Goal: Task Accomplishment & Management: Use online tool/utility

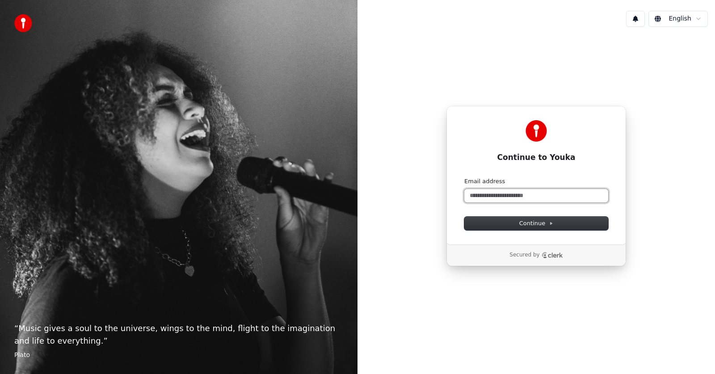
click at [495, 196] on input "Email address" at bounding box center [536, 195] width 144 height 13
click at [529, 221] on span "Continue" at bounding box center [536, 223] width 34 height 8
type input "**********"
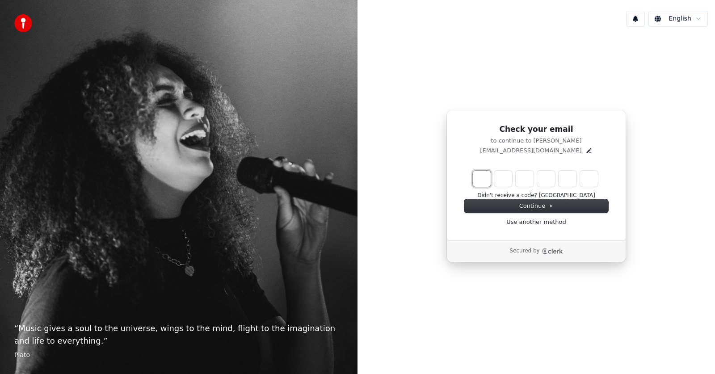
type input "*"
type input "**"
type input "*"
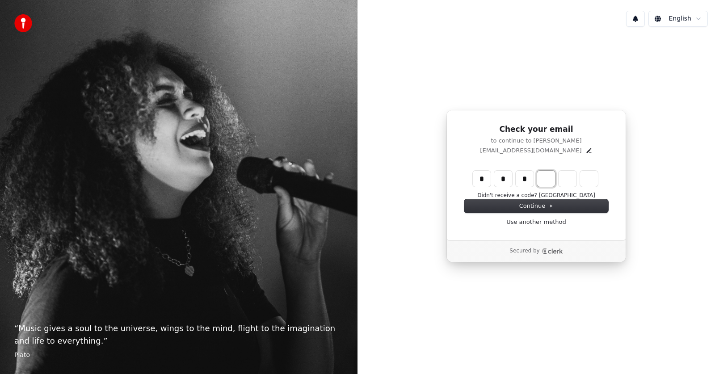
type input "***"
type input "*"
type input "****"
type input "*"
type input "******"
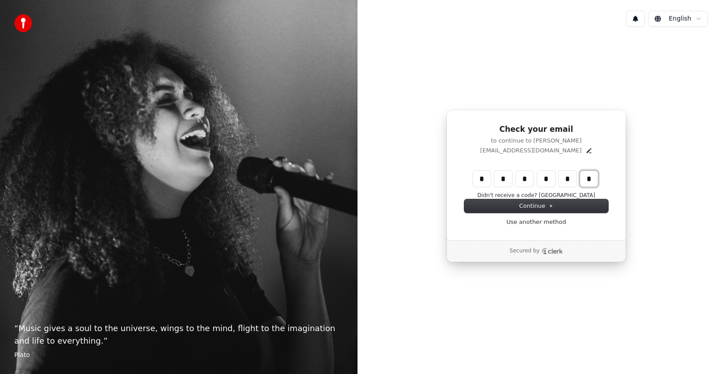
type input "*"
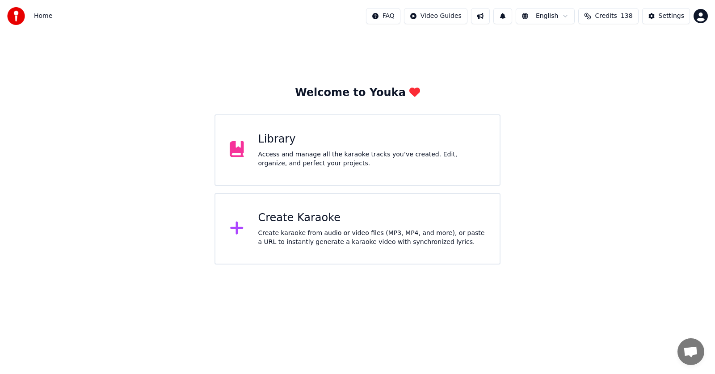
click at [319, 220] on div "Create Karaoke" at bounding box center [371, 218] width 227 height 14
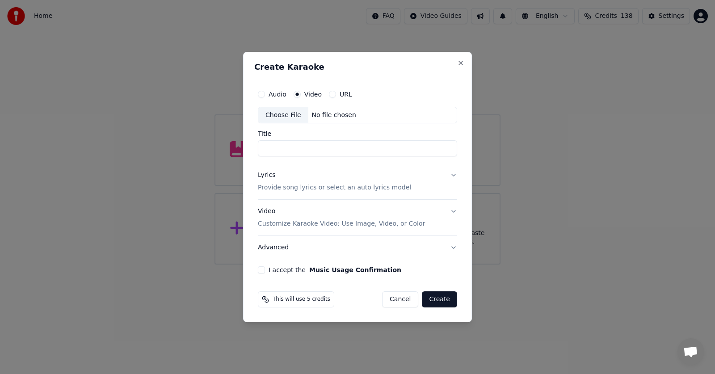
click at [312, 94] on label "Video" at bounding box center [312, 94] width 17 height 6
click at [301, 94] on button "Video" at bounding box center [296, 94] width 7 height 7
click at [285, 112] on div "Choose File" at bounding box center [283, 115] width 50 height 16
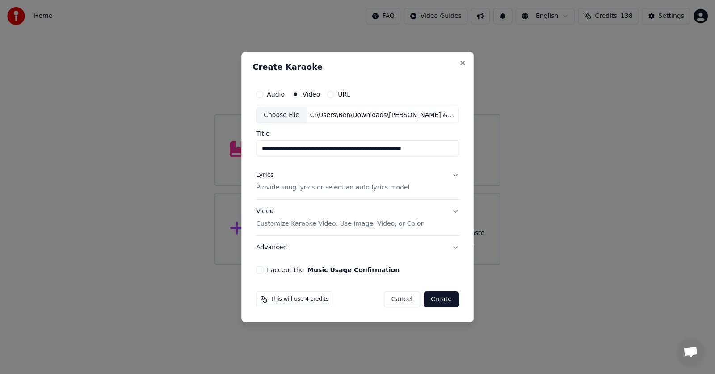
click at [340, 146] on input "**********" at bounding box center [357, 149] width 203 height 16
click at [320, 148] on input "**********" at bounding box center [357, 149] width 203 height 16
type input "**********"
click at [306, 222] on p "Customize Karaoke Video: Use Image, Video, or Color" at bounding box center [339, 223] width 167 height 9
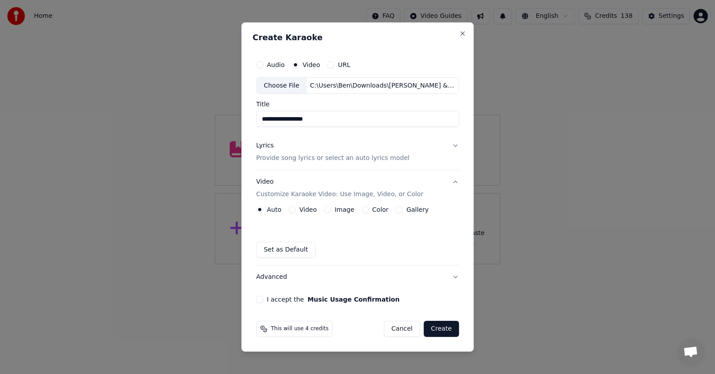
click at [311, 208] on label "Video" at bounding box center [307, 209] width 17 height 6
click at [296, 208] on button "Video" at bounding box center [292, 209] width 7 height 7
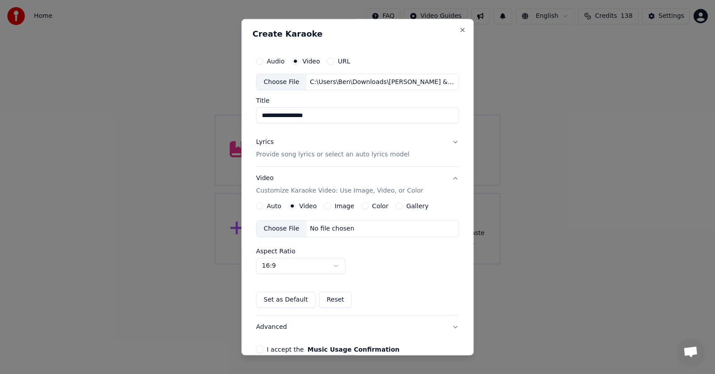
click at [272, 225] on div "Choose File" at bounding box center [281, 229] width 50 height 16
click at [260, 141] on div "Lyrics" at bounding box center [264, 142] width 17 height 9
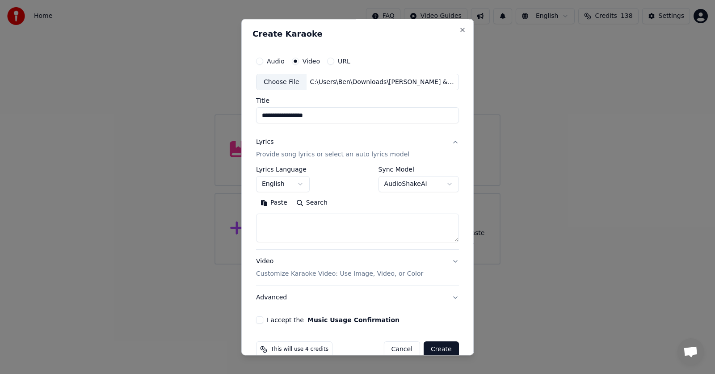
click at [267, 218] on textarea at bounding box center [357, 228] width 203 height 29
paste textarea "**********"
type textarea "**********"
click at [297, 182] on button "English" at bounding box center [283, 184] width 54 height 16
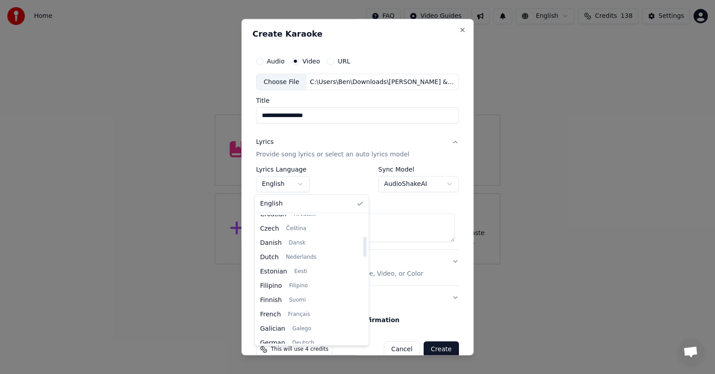
scroll to position [139, 0]
drag, startPoint x: 353, startPoint y: 221, endPoint x: 353, endPoint y: 243, distance: 21.9
click at [363, 243] on div at bounding box center [364, 247] width 3 height 20
select select "**"
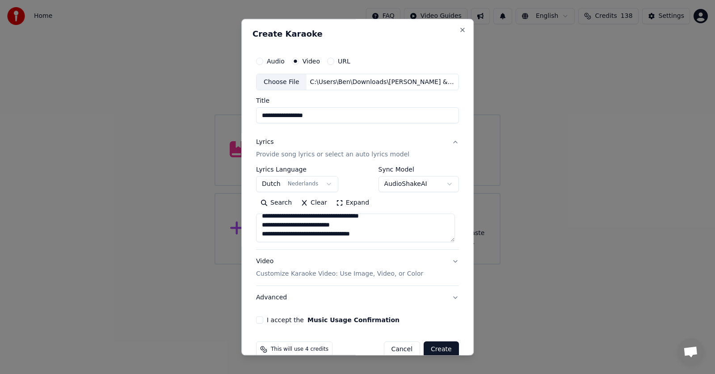
click at [334, 200] on button "Expand" at bounding box center [352, 203] width 42 height 14
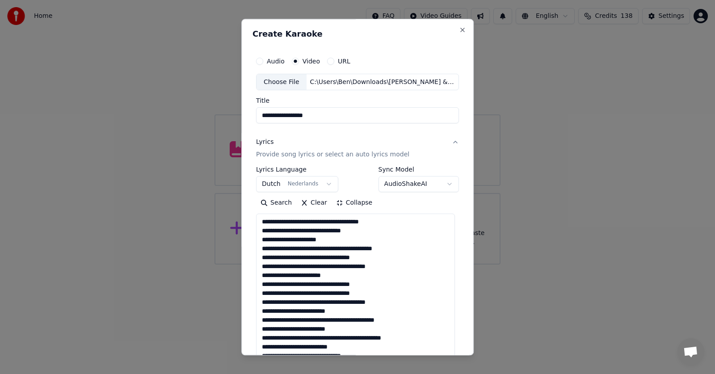
scroll to position [1, 0]
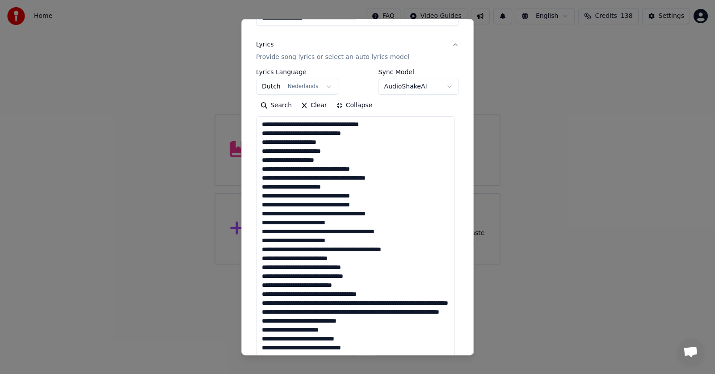
scroll to position [98, 0]
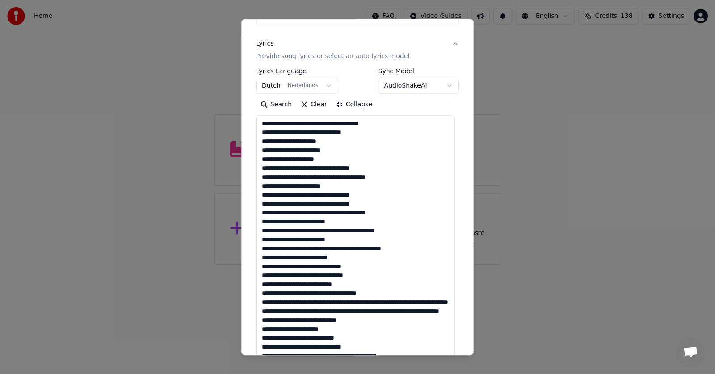
click at [349, 211] on textarea at bounding box center [355, 369] width 199 height 507
click at [302, 222] on textarea at bounding box center [355, 369] width 199 height 507
click at [338, 239] on textarea at bounding box center [355, 369] width 199 height 507
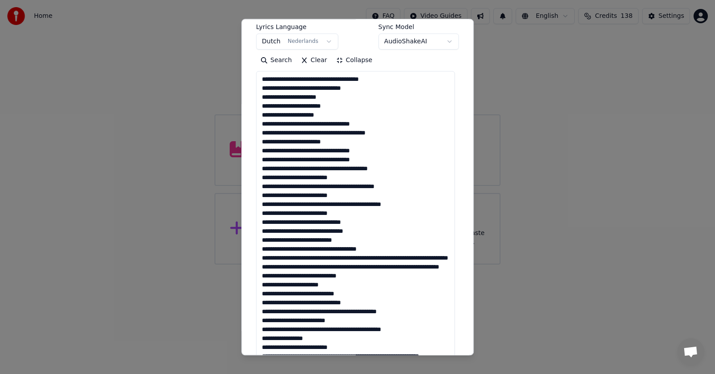
scroll to position [149, 0]
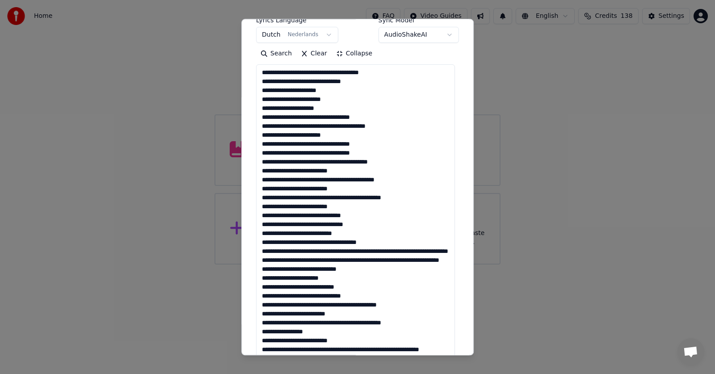
click at [387, 249] on textarea at bounding box center [355, 318] width 199 height 507
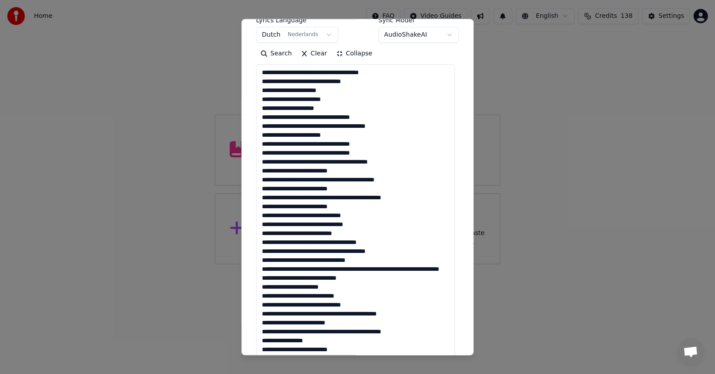
click at [367, 268] on textarea at bounding box center [355, 318] width 199 height 507
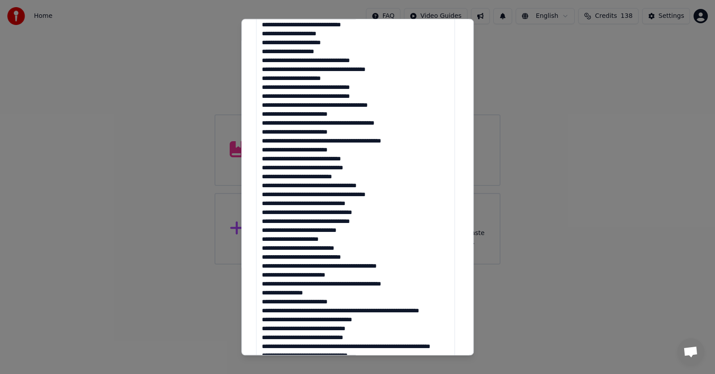
scroll to position [218, 0]
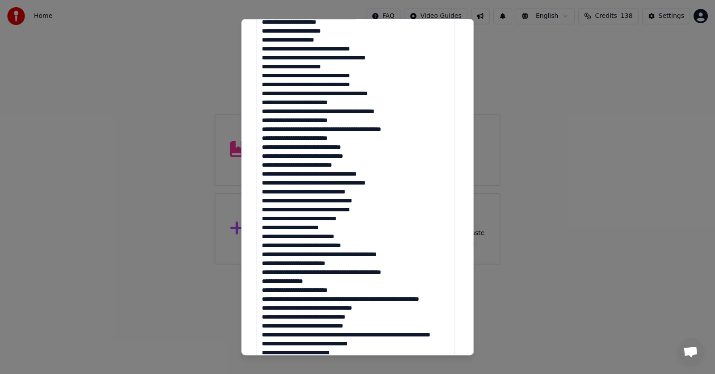
click at [274, 225] on textarea at bounding box center [355, 249] width 199 height 507
click at [339, 298] on textarea at bounding box center [355, 249] width 199 height 507
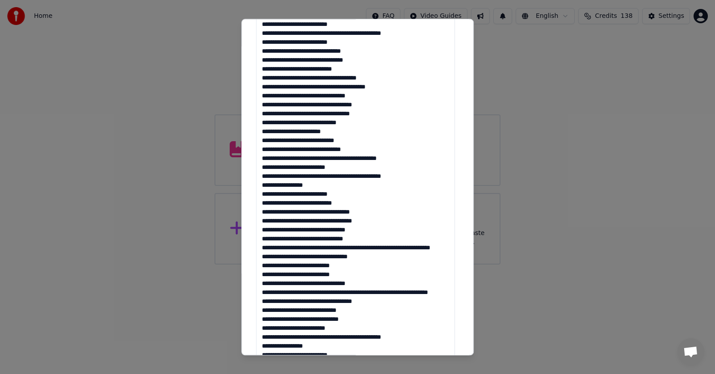
scroll to position [319, 0]
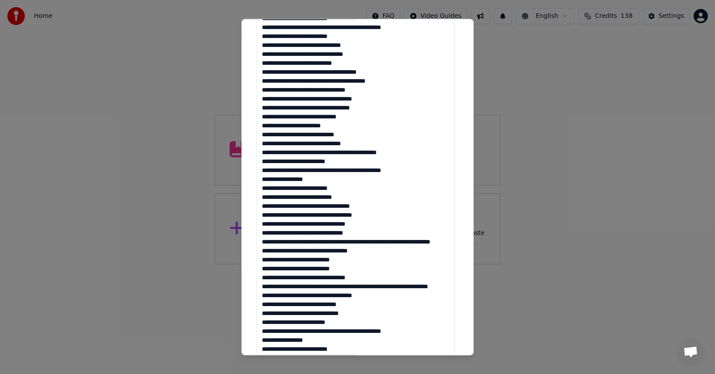
click at [366, 242] on textarea at bounding box center [355, 148] width 199 height 507
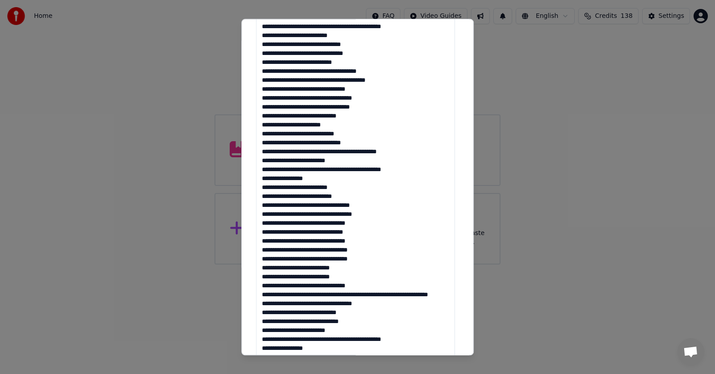
click at [349, 285] on textarea at bounding box center [355, 148] width 199 height 507
click at [385, 293] on textarea at bounding box center [355, 148] width 199 height 507
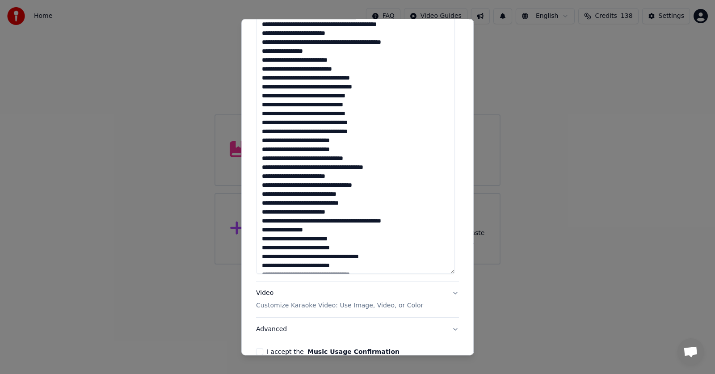
scroll to position [449, 0]
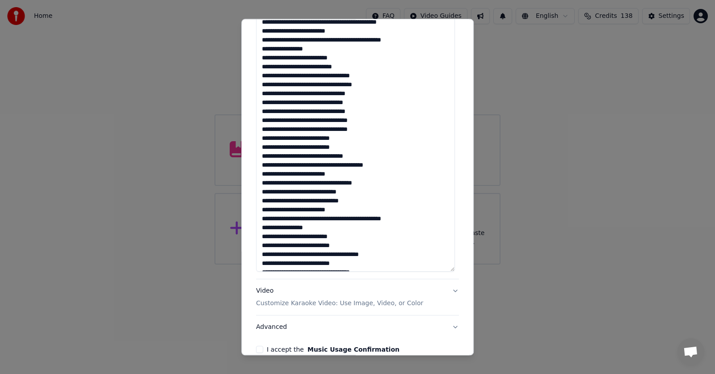
click at [337, 211] on textarea at bounding box center [355, 18] width 199 height 507
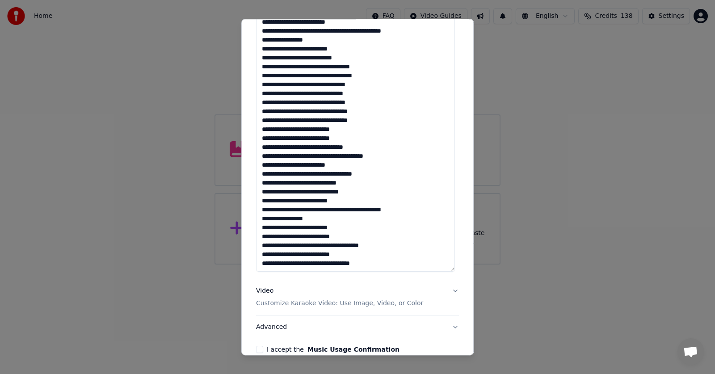
click at [364, 262] on textarea at bounding box center [355, 18] width 199 height 507
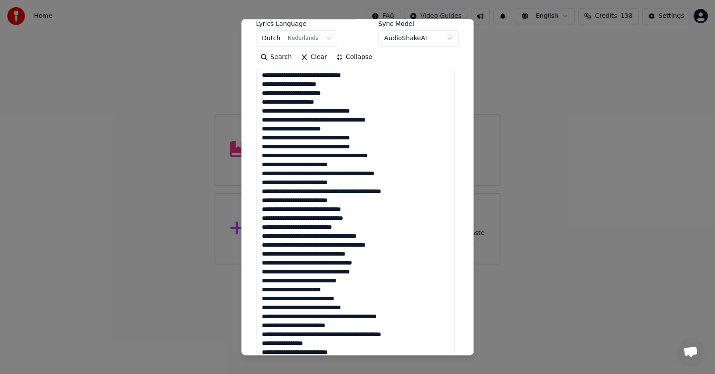
scroll to position [0, 0]
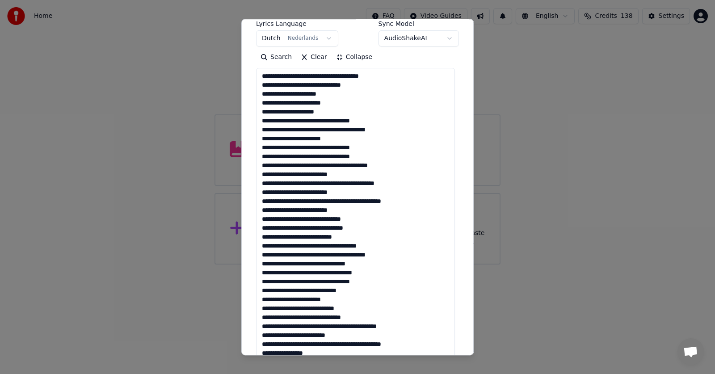
click at [268, 121] on textarea at bounding box center [355, 321] width 199 height 507
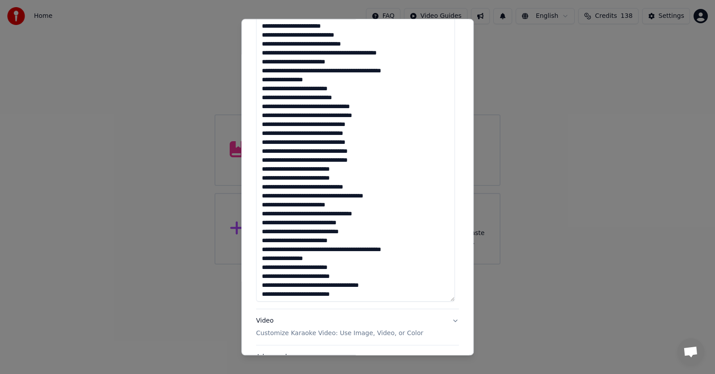
scroll to position [429, 0]
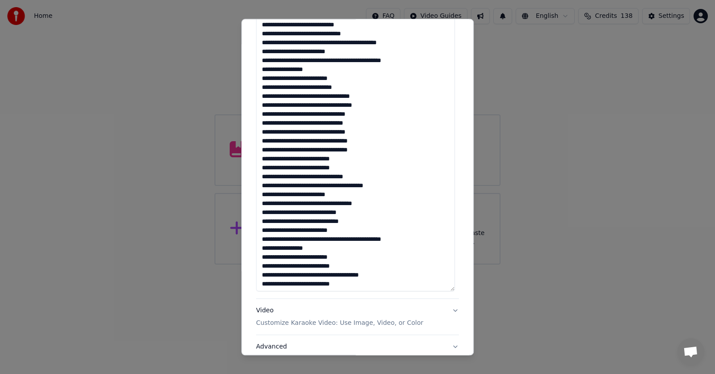
click at [356, 221] on textarea at bounding box center [355, 38] width 199 height 507
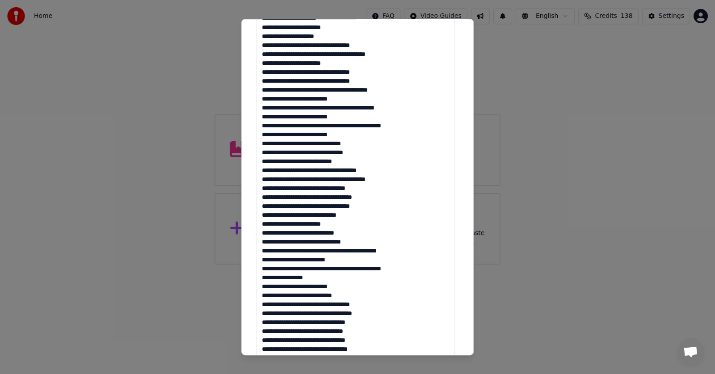
scroll to position [222, 0]
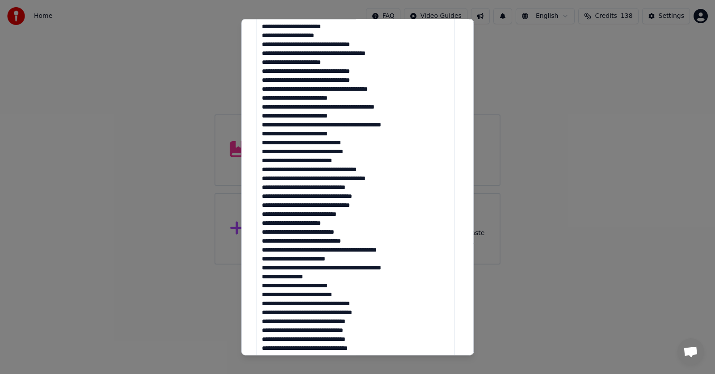
click at [360, 142] on textarea at bounding box center [355, 245] width 199 height 507
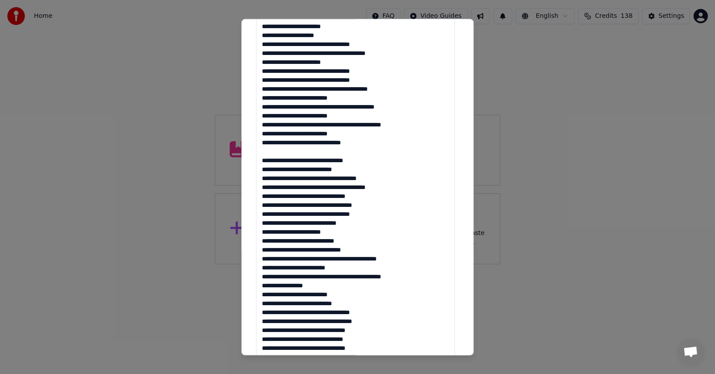
click at [261, 159] on textarea at bounding box center [355, 245] width 199 height 507
click at [265, 168] on textarea at bounding box center [355, 245] width 199 height 507
click at [263, 176] on textarea at bounding box center [355, 245] width 199 height 507
click at [261, 186] on textarea at bounding box center [355, 245] width 199 height 507
click at [262, 205] on textarea at bounding box center [355, 245] width 199 height 507
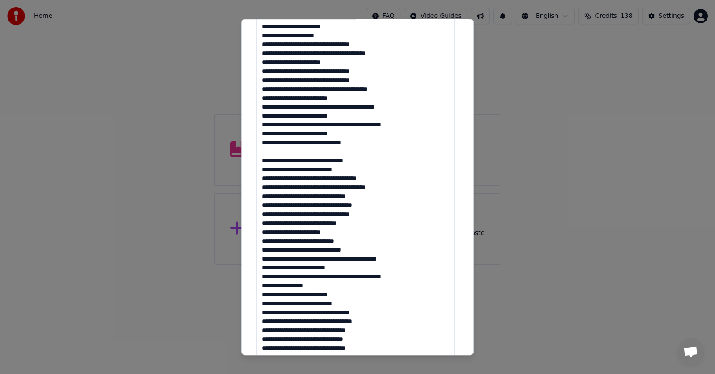
click at [263, 224] on textarea at bounding box center [355, 245] width 199 height 507
click at [261, 231] on textarea at bounding box center [355, 245] width 199 height 507
click at [264, 241] on textarea at bounding box center [355, 245] width 199 height 507
click at [264, 251] on textarea at bounding box center [355, 245] width 199 height 507
click at [263, 259] on textarea at bounding box center [355, 245] width 199 height 507
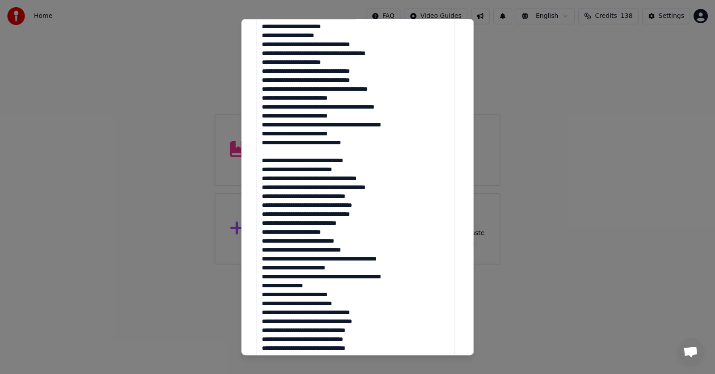
click at [403, 261] on textarea at bounding box center [355, 245] width 199 height 507
click at [336, 276] on textarea at bounding box center [355, 245] width 199 height 507
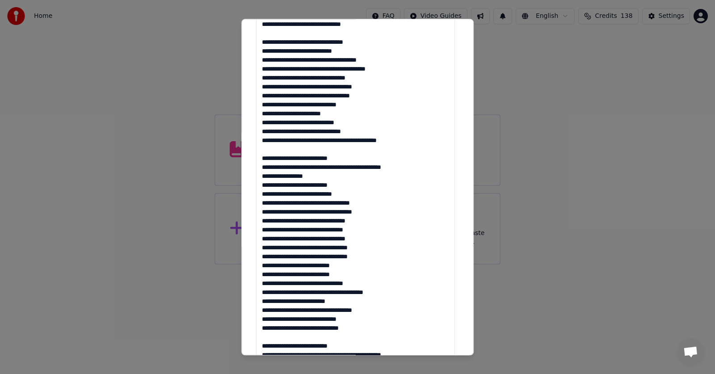
scroll to position [341, 0]
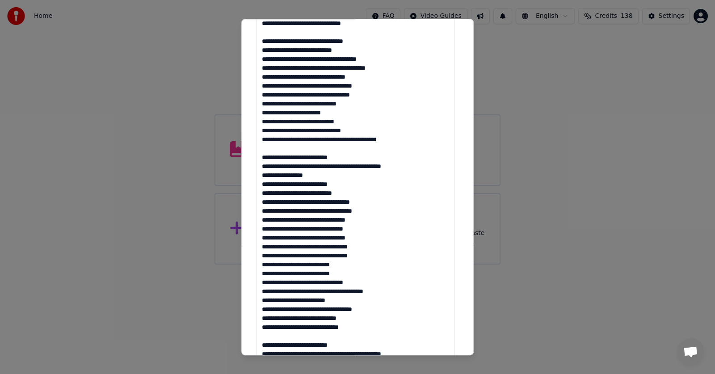
click at [263, 192] on textarea at bounding box center [355, 126] width 199 height 507
click at [264, 210] on textarea at bounding box center [355, 126] width 199 height 507
click at [264, 218] on textarea at bounding box center [355, 126] width 199 height 507
click at [263, 227] on textarea at bounding box center [355, 126] width 199 height 507
click at [262, 238] on textarea at bounding box center [355, 126] width 199 height 507
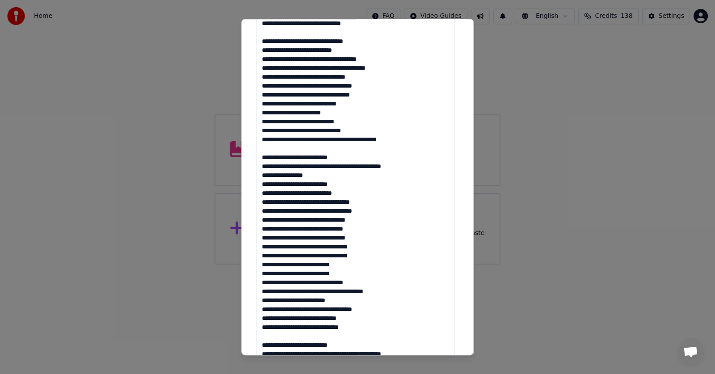
click at [262, 255] on textarea at bounding box center [355, 126] width 199 height 507
click at [264, 265] on textarea at bounding box center [355, 126] width 199 height 507
click at [263, 274] on textarea at bounding box center [355, 126] width 199 height 507
click at [264, 281] on textarea at bounding box center [355, 126] width 199 height 507
click at [262, 292] on textarea at bounding box center [355, 126] width 199 height 507
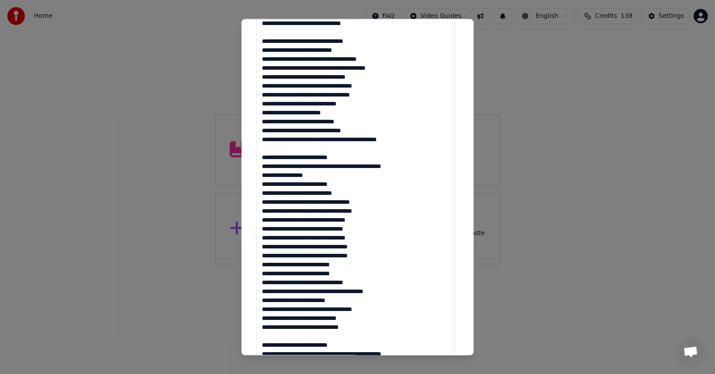
click at [264, 309] on textarea at bounding box center [355, 126] width 199 height 507
click at [264, 316] on textarea at bounding box center [355, 126] width 199 height 507
click at [264, 327] on textarea at bounding box center [355, 126] width 199 height 507
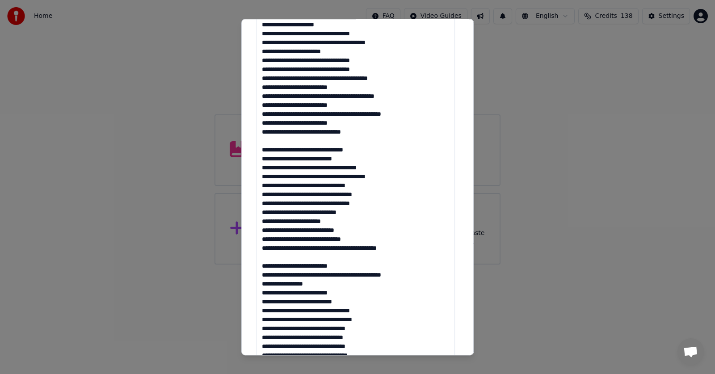
scroll to position [239, 0]
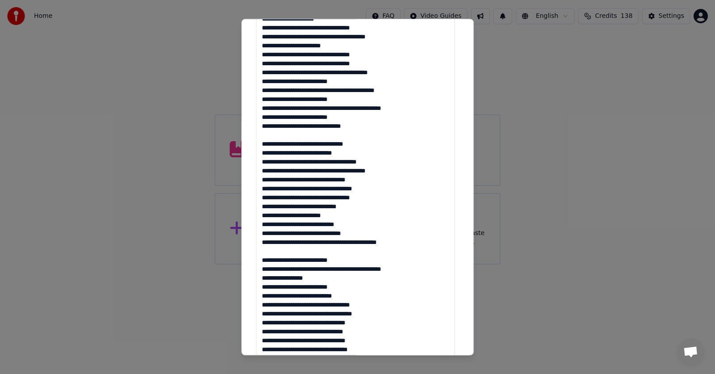
click at [264, 168] on textarea at bounding box center [355, 228] width 199 height 507
click at [354, 209] on textarea at bounding box center [355, 228] width 199 height 507
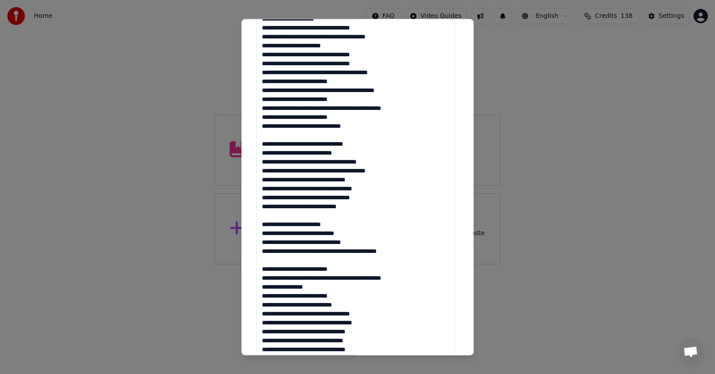
click at [263, 243] on textarea at bounding box center [355, 228] width 199 height 507
click at [261, 223] on textarea at bounding box center [355, 228] width 199 height 507
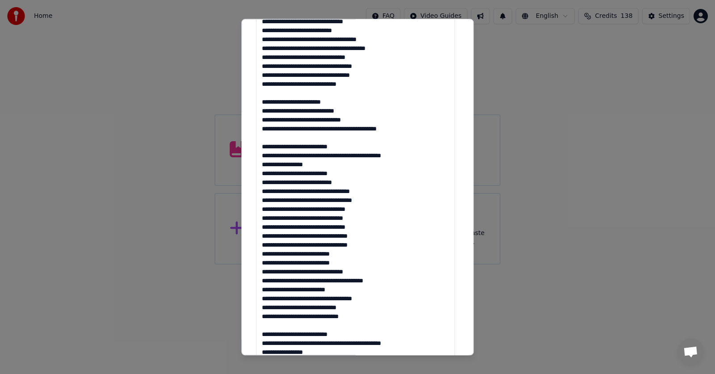
scroll to position [378, 0]
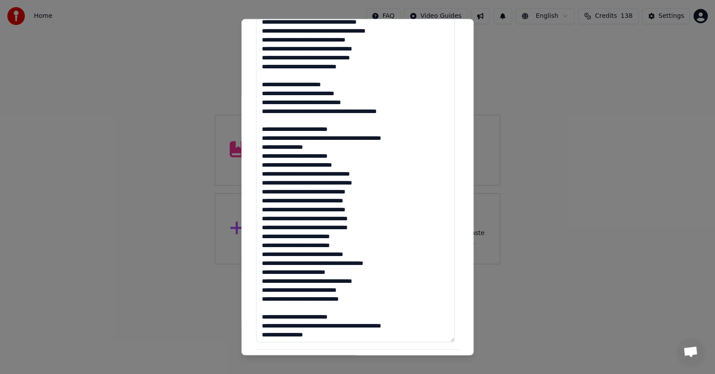
click at [312, 236] on textarea at bounding box center [355, 89] width 199 height 507
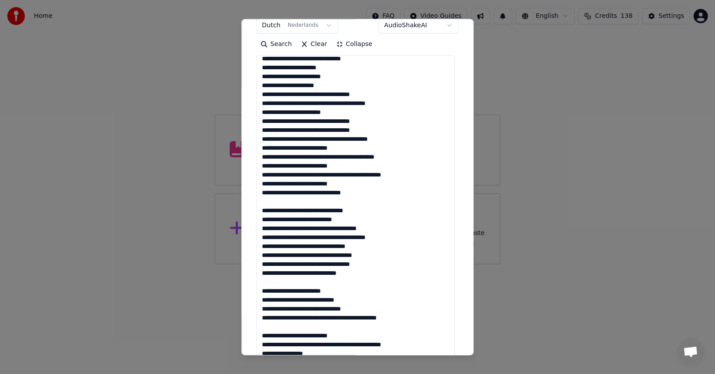
scroll to position [155, 0]
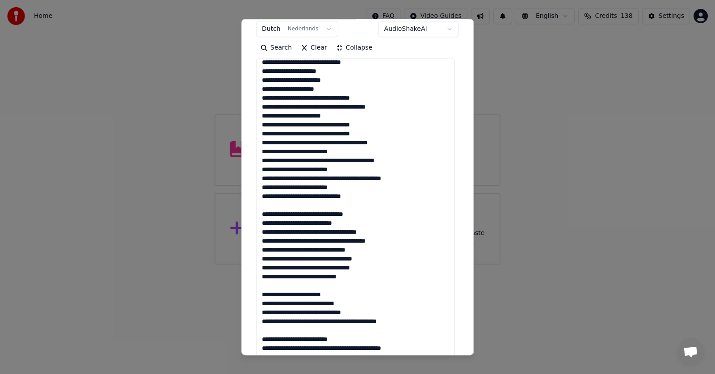
click at [319, 159] on textarea at bounding box center [355, 312] width 199 height 507
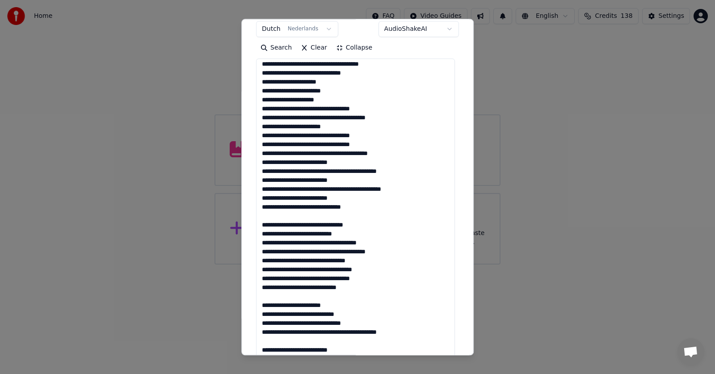
scroll to position [0, 0]
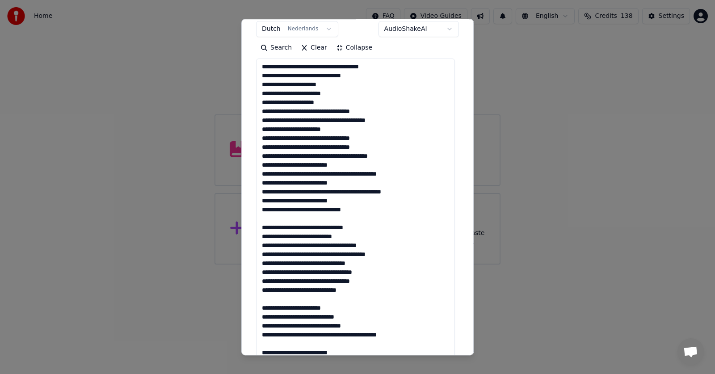
type textarea "**********"
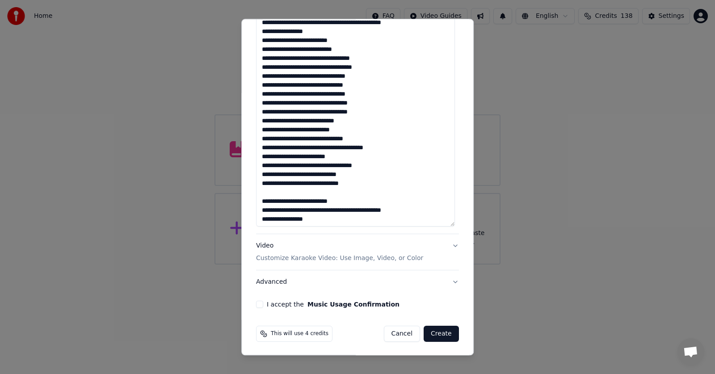
scroll to position [495, 0]
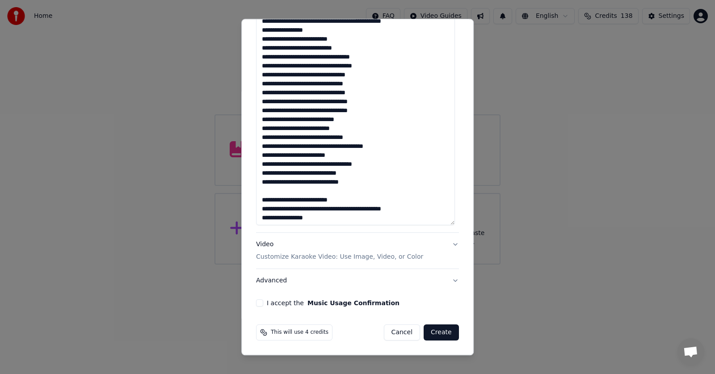
click at [278, 255] on p "Customize Karaoke Video: Use Image, Video, or Color" at bounding box center [339, 257] width 167 height 9
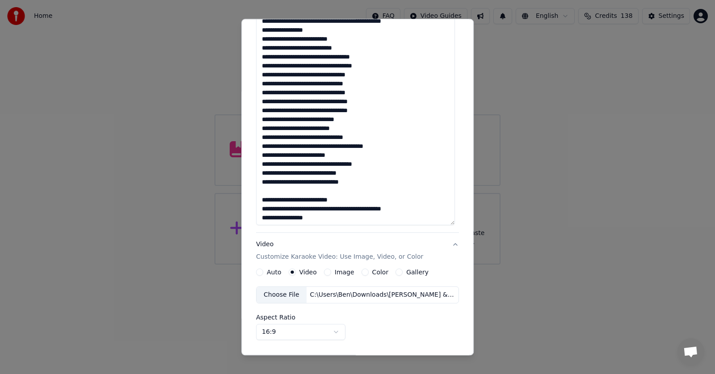
scroll to position [47, 0]
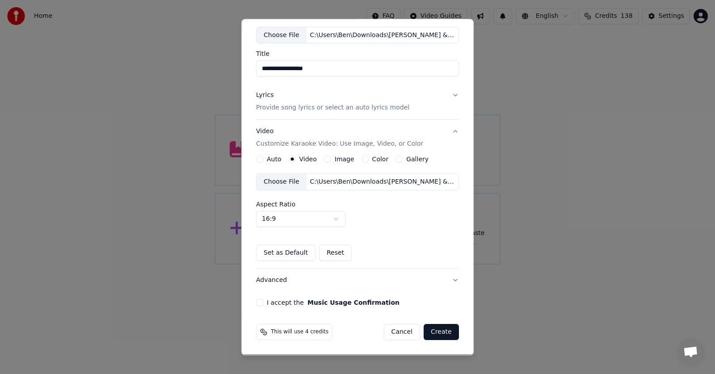
click at [294, 158] on div "Video" at bounding box center [303, 159] width 28 height 7
click at [256, 301] on button "I accept the Music Usage Confirmation" at bounding box center [259, 302] width 7 height 7
click at [437, 328] on button "Create" at bounding box center [440, 332] width 35 height 16
